Goal: Task Accomplishment & Management: Use online tool/utility

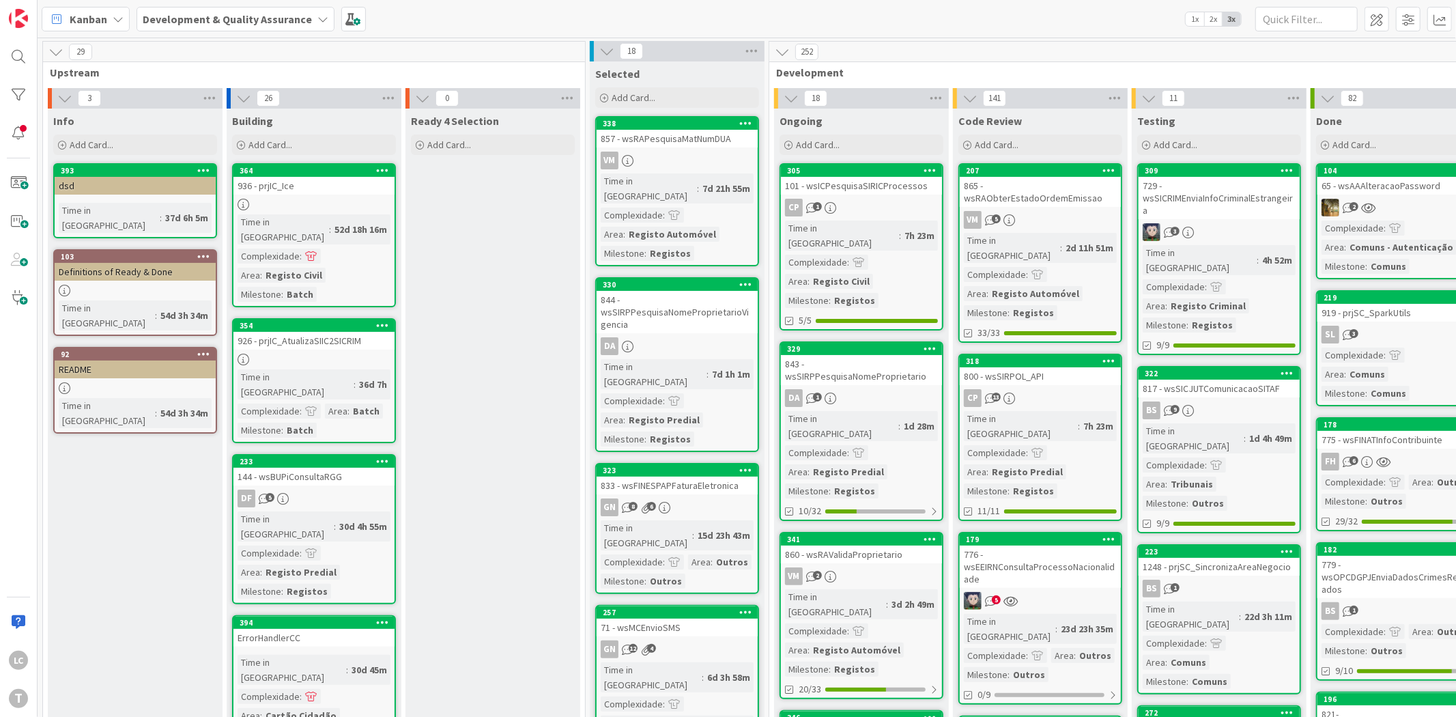
drag, startPoint x: 542, startPoint y: 482, endPoint x: 538, endPoint y: 476, distance: 7.4
